Goal: Information Seeking & Learning: Compare options

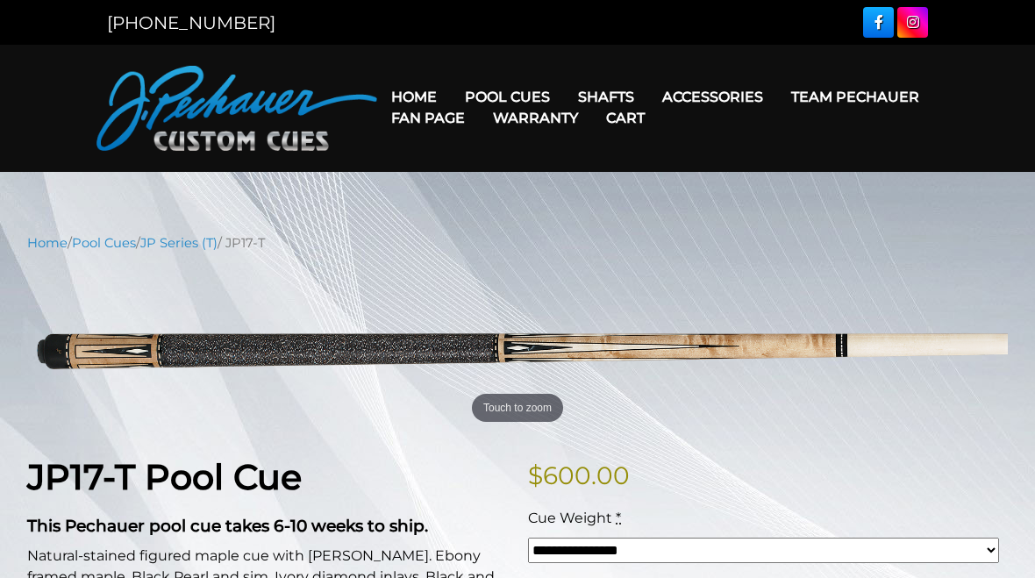
click at [207, 246] on link "JP Series (T)" at bounding box center [178, 243] width 77 height 16
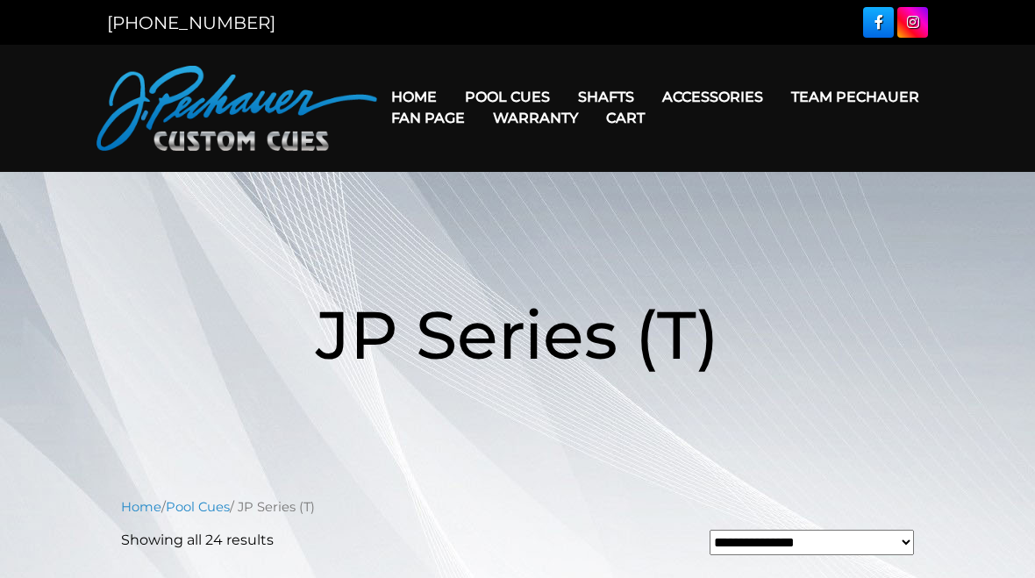
click at [777, 96] on link "Team Pechauer" at bounding box center [855, 97] width 156 height 45
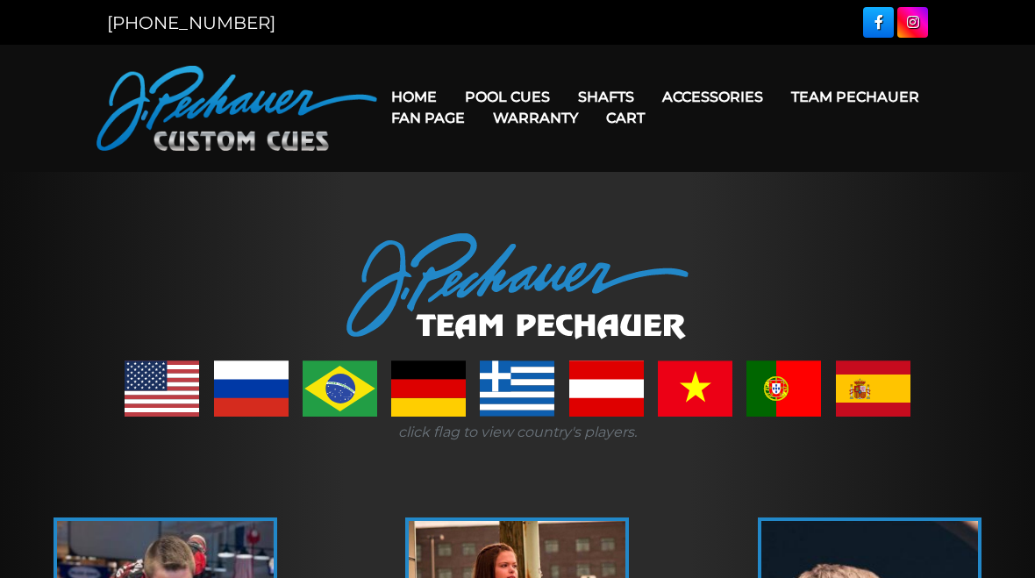
click at [81, 250] on div at bounding box center [517, 286] width 1035 height 106
click at [491, 184] on link "Pro Series (R) – NEW" at bounding box center [561, 172] width 216 height 25
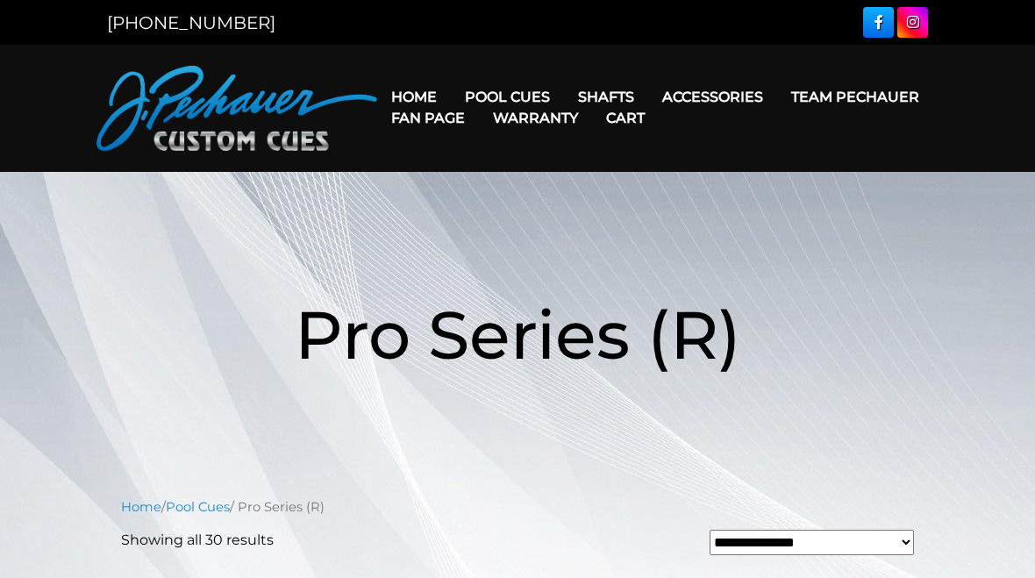
click at [503, 156] on link "JP Series (T) – NEW" at bounding box center [561, 146] width 216 height 25
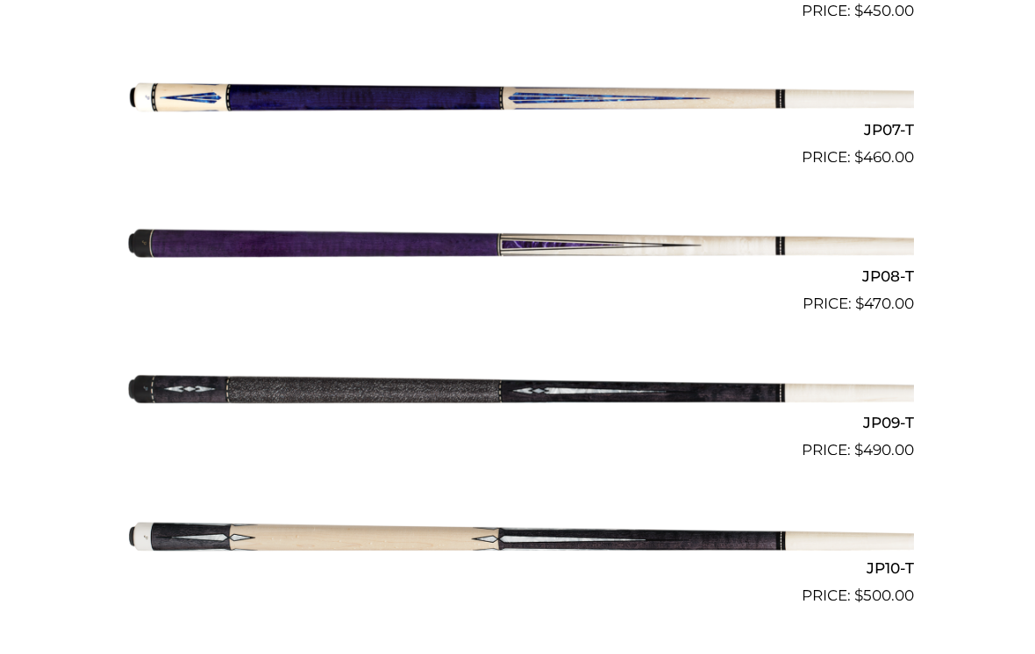
scroll to position [1416, 0]
click at [333, 395] on img at bounding box center [517, 390] width 793 height 132
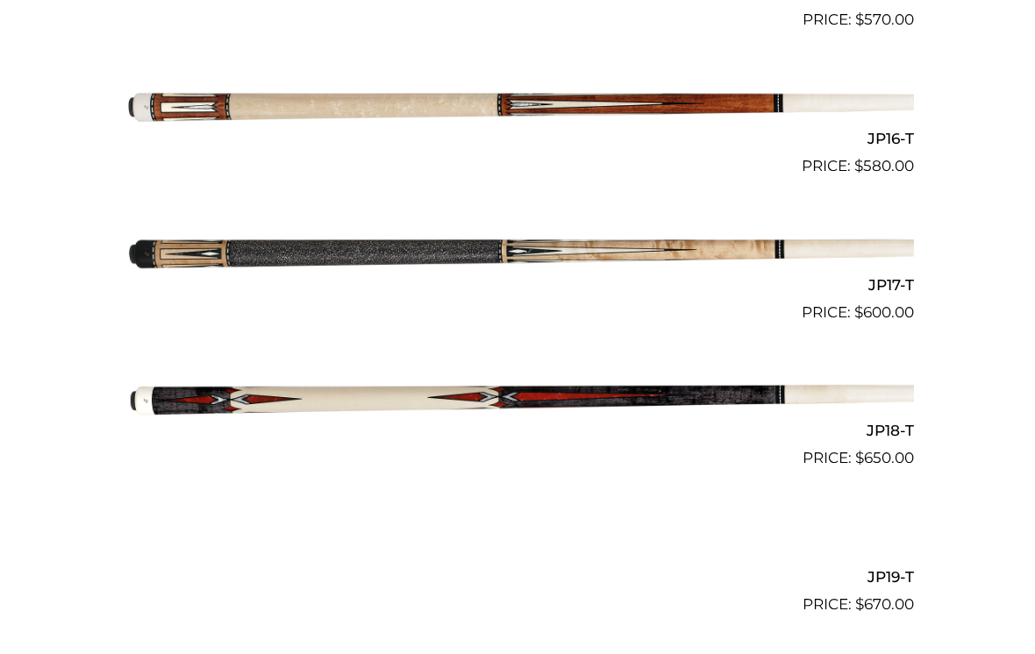
scroll to position [2724, 0]
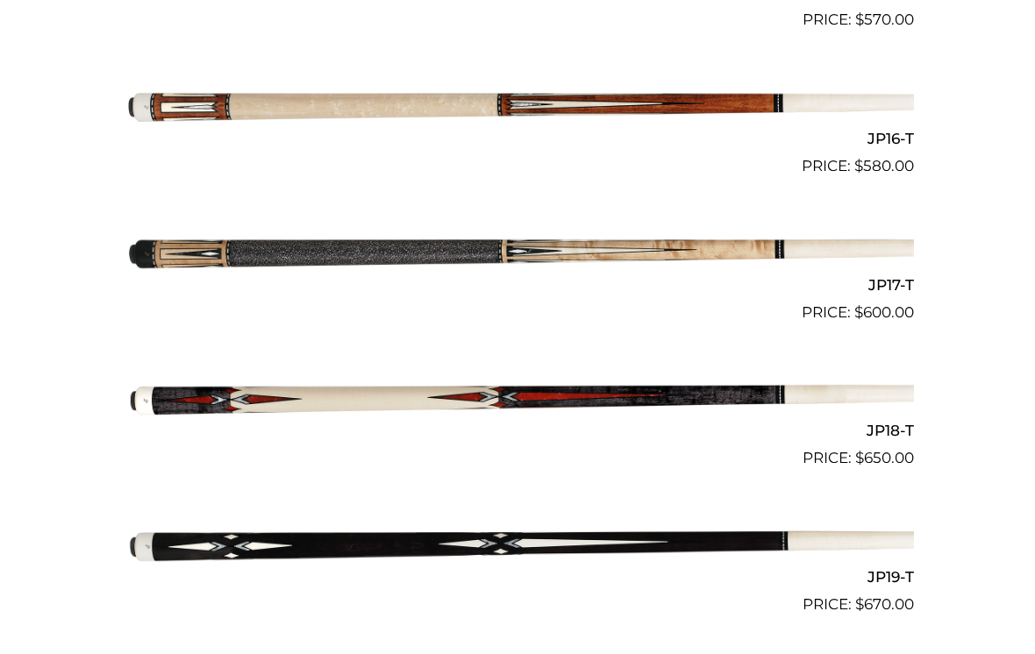
click at [293, 239] on img at bounding box center [517, 252] width 793 height 132
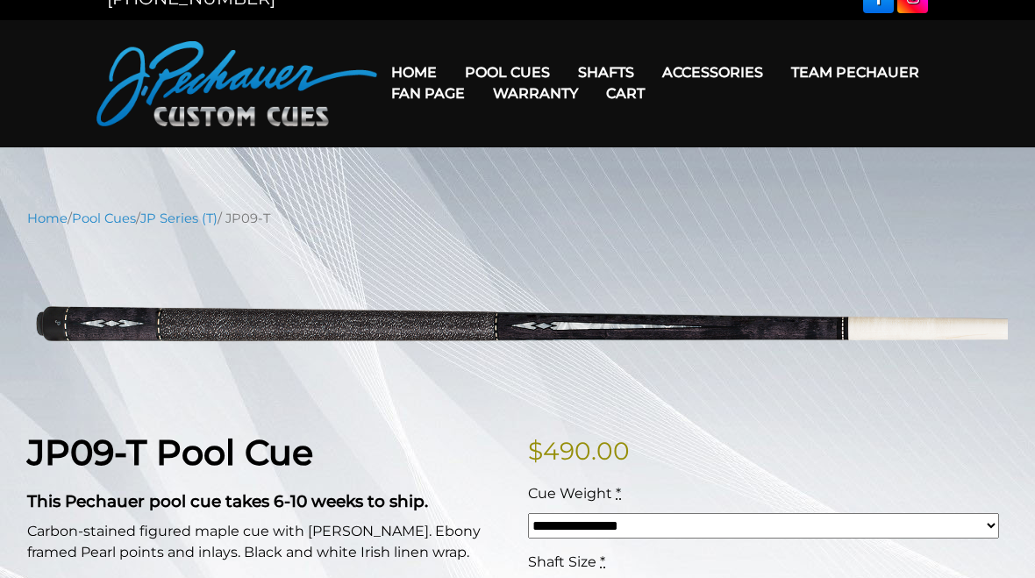
scroll to position [24, 0]
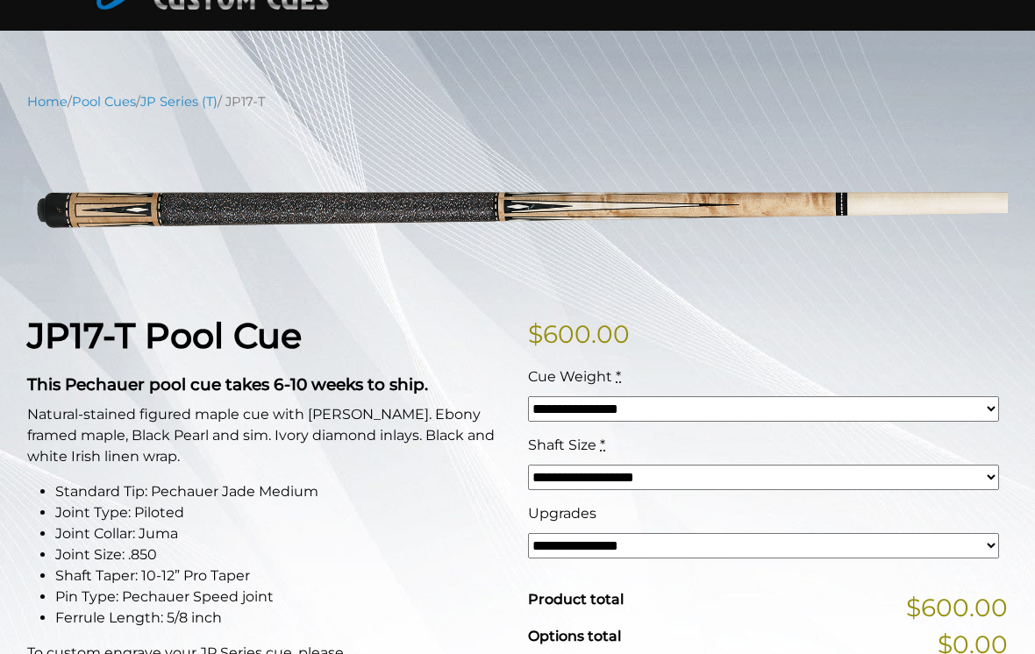
scroll to position [143, 0]
